Goal: Book appointment/travel/reservation

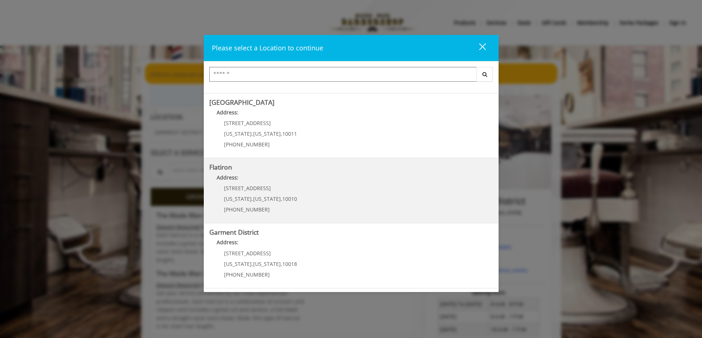
scroll to position [184, 0]
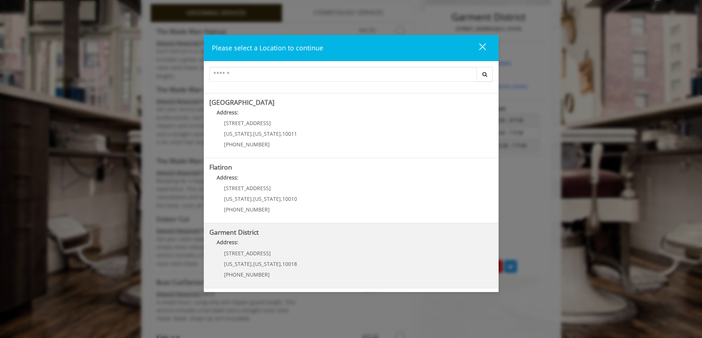
click at [282, 261] on span "10018" at bounding box center [289, 264] width 15 height 7
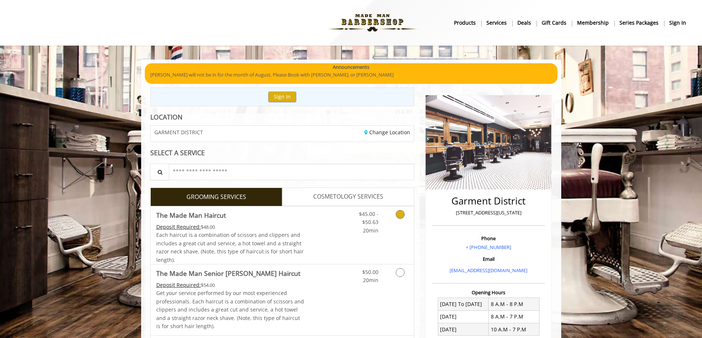
click at [297, 214] on span "The Made Man Haircut" at bounding box center [230, 215] width 148 height 10
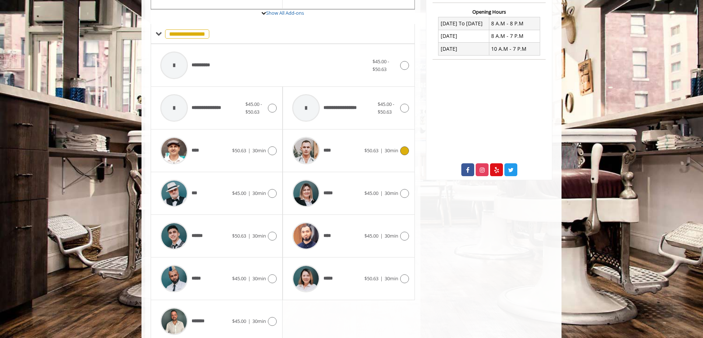
scroll to position [296, 0]
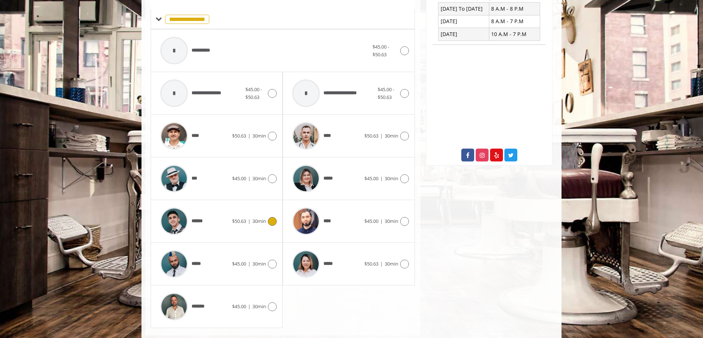
click at [256, 221] on span "30min" at bounding box center [259, 221] width 14 height 7
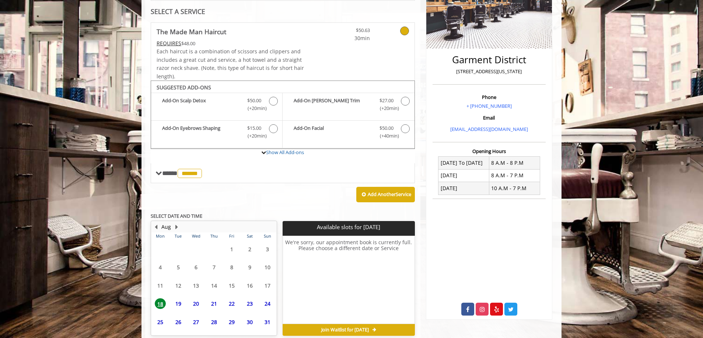
scroll to position [176, 0]
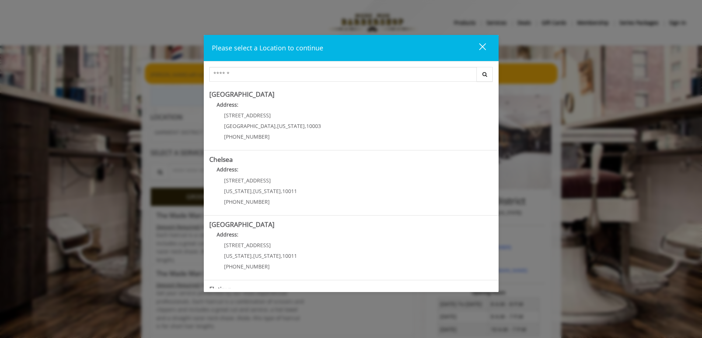
click at [489, 44] on button "close" at bounding box center [477, 48] width 25 height 15
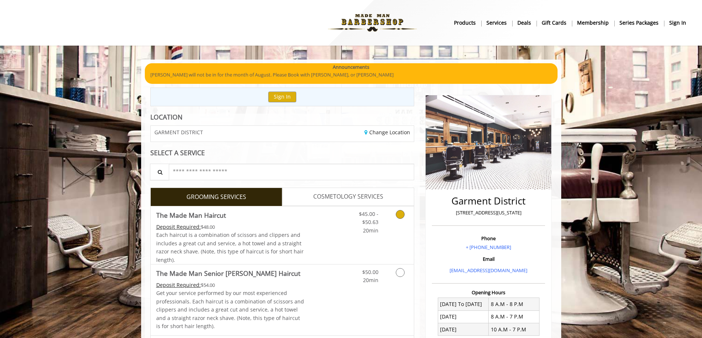
click at [333, 228] on link "Discounted Price" at bounding box center [326, 236] width 44 height 58
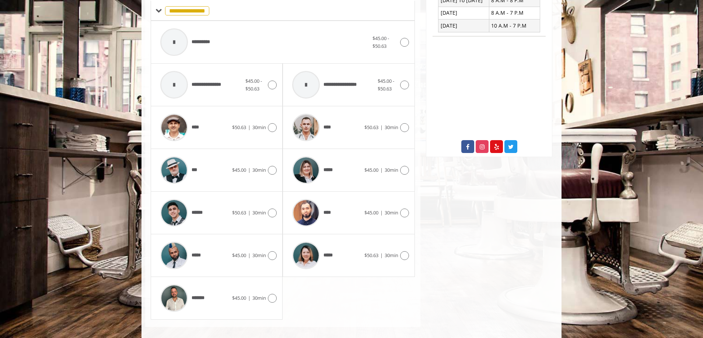
scroll to position [312, 0]
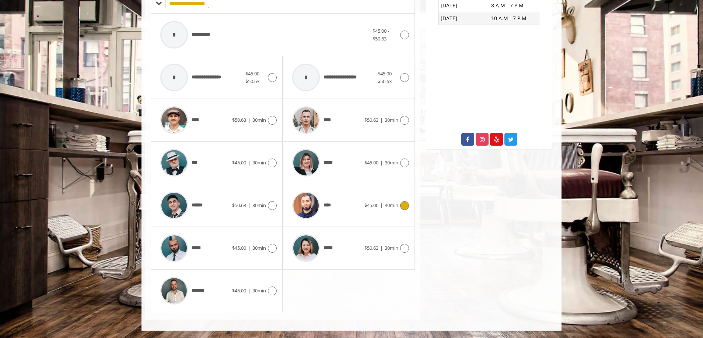
click at [348, 208] on div "****" at bounding box center [326, 205] width 76 height 35
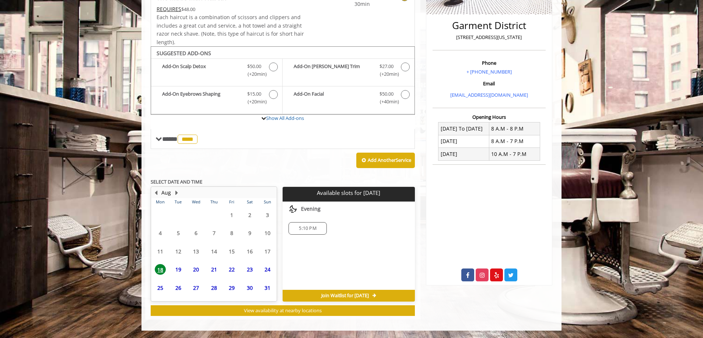
scroll to position [176, 0]
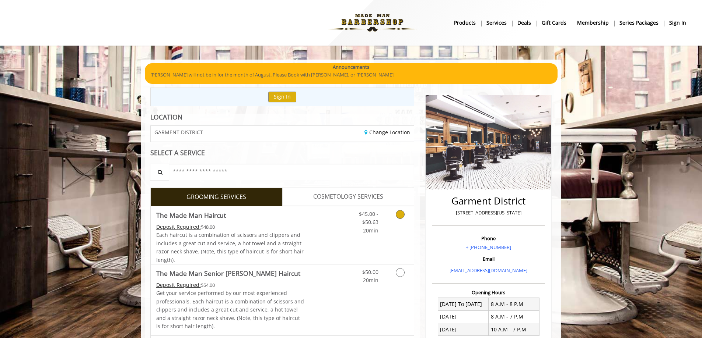
click at [266, 233] on span "Each haircut is a combination of scissors and clippers and includes a great cut…" at bounding box center [229, 248] width 147 height 32
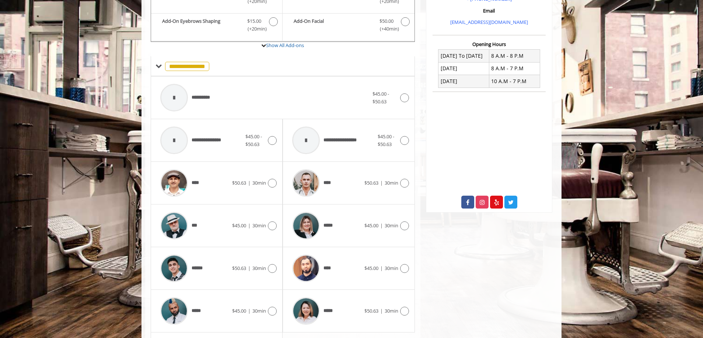
scroll to position [296, 0]
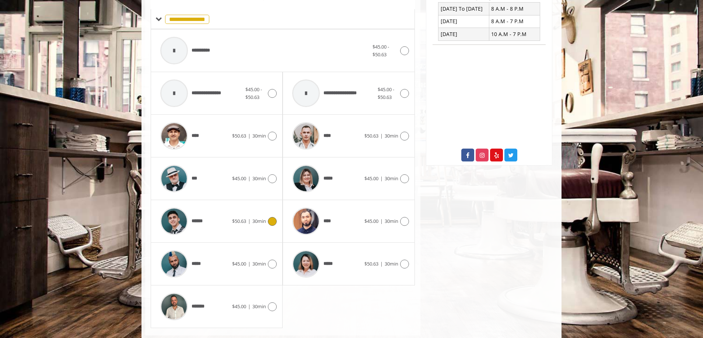
click at [267, 224] on div at bounding box center [271, 221] width 11 height 9
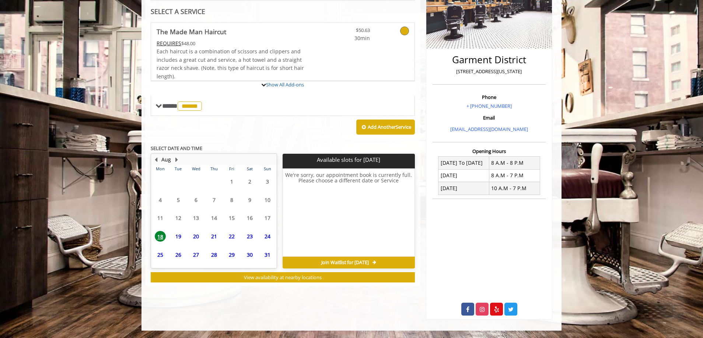
scroll to position [176, 0]
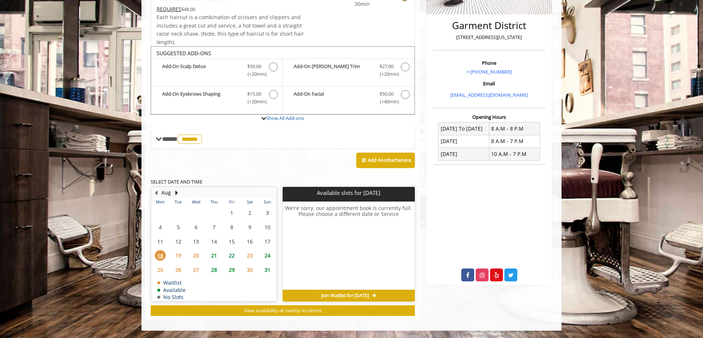
click at [180, 257] on span "19" at bounding box center [178, 255] width 11 height 11
click at [191, 255] on span "20" at bounding box center [195, 255] width 11 height 11
click at [179, 255] on span "19" at bounding box center [178, 255] width 11 height 11
click at [389, 294] on div "Join Waitlist for Tue, Aug 19 2025" at bounding box center [348, 296] width 132 height 12
click at [340, 295] on span "Join Waitlist for Tue, Aug 19 2025" at bounding box center [345, 296] width 48 height 6
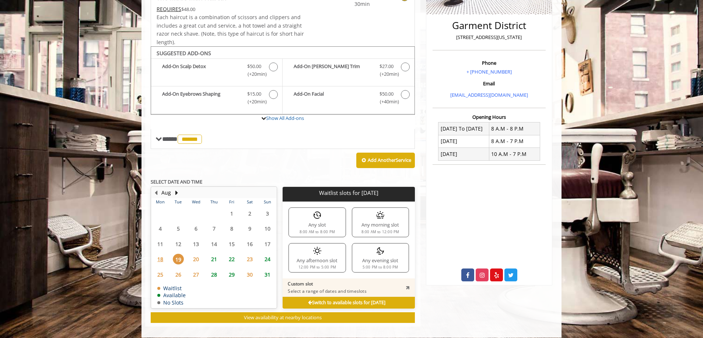
click at [368, 262] on div "Any evening slot 5:00 PM to 8:00 PM" at bounding box center [380, 257] width 57 height 29
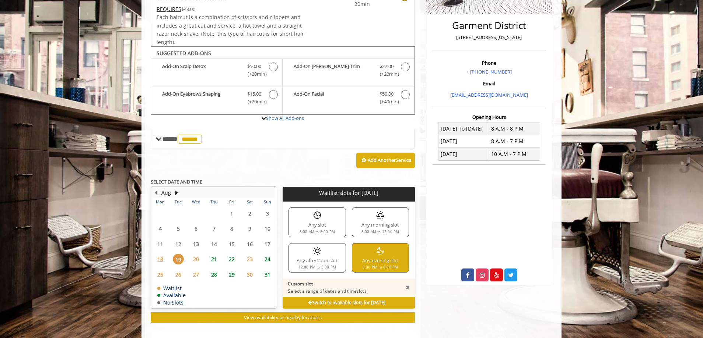
click at [323, 248] on div "Any afternoon slot 12:00 PM to 5:00 PM" at bounding box center [316, 257] width 57 height 29
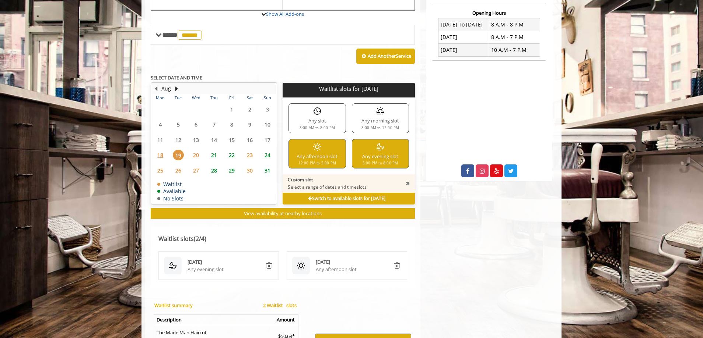
scroll to position [246, 0]
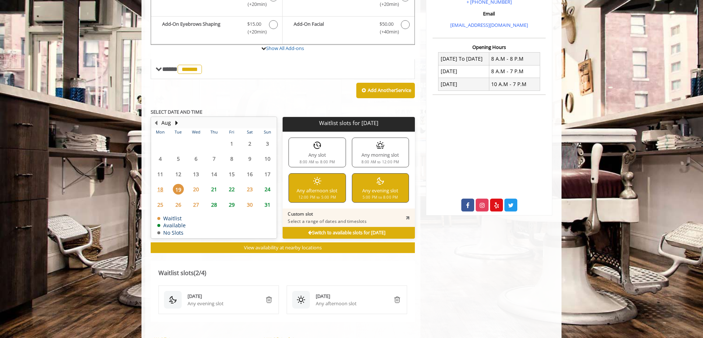
click at [213, 189] on span "21" at bounding box center [213, 189] width 11 height 11
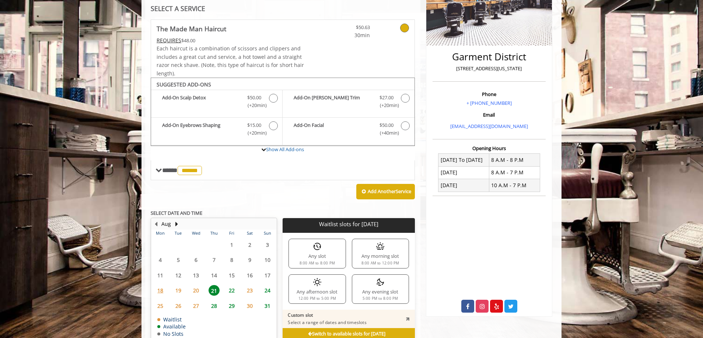
scroll to position [110, 0]
